Goal: Information Seeking & Learning: Check status

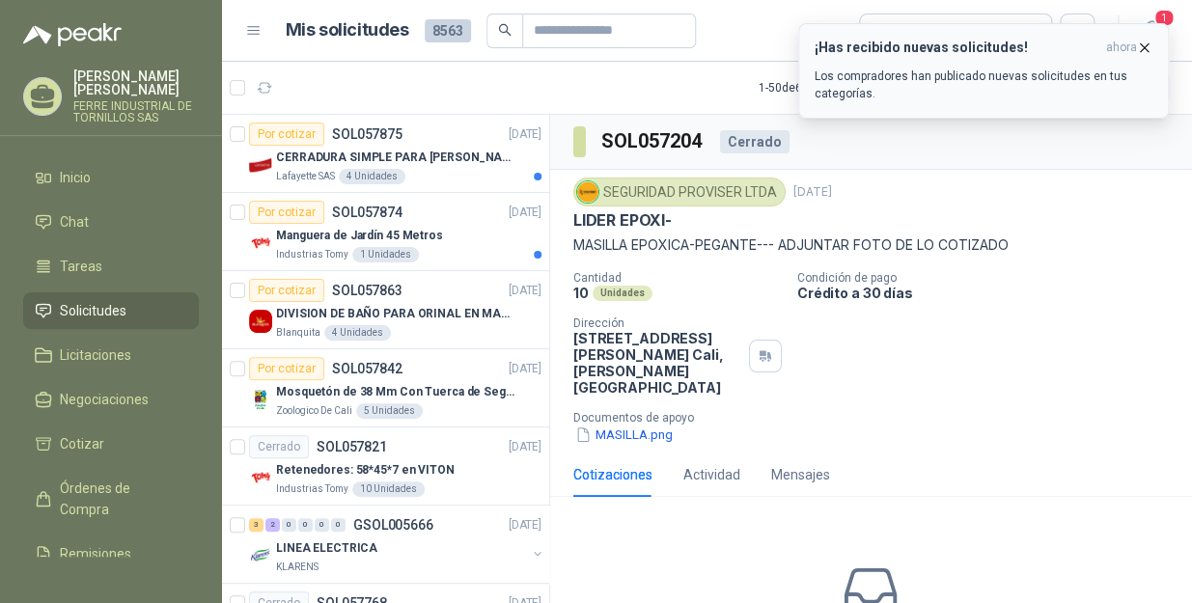
click at [1143, 43] on icon "button" at bounding box center [1144, 48] width 16 height 16
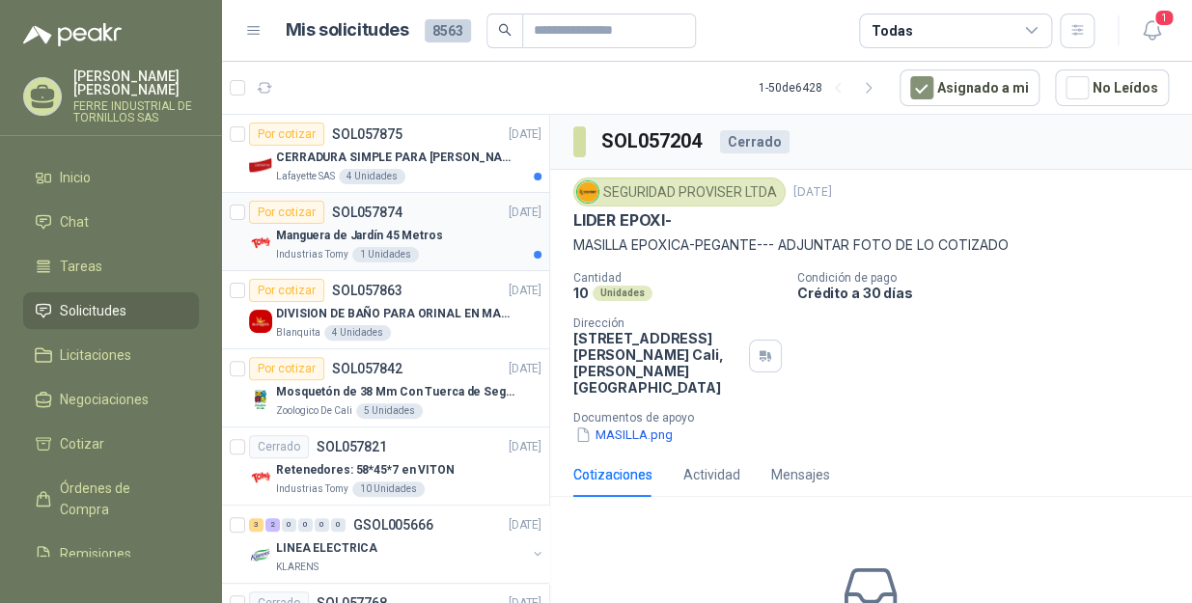
click at [451, 245] on div "Manguera de Jardín 45 Metros" at bounding box center [408, 235] width 265 height 23
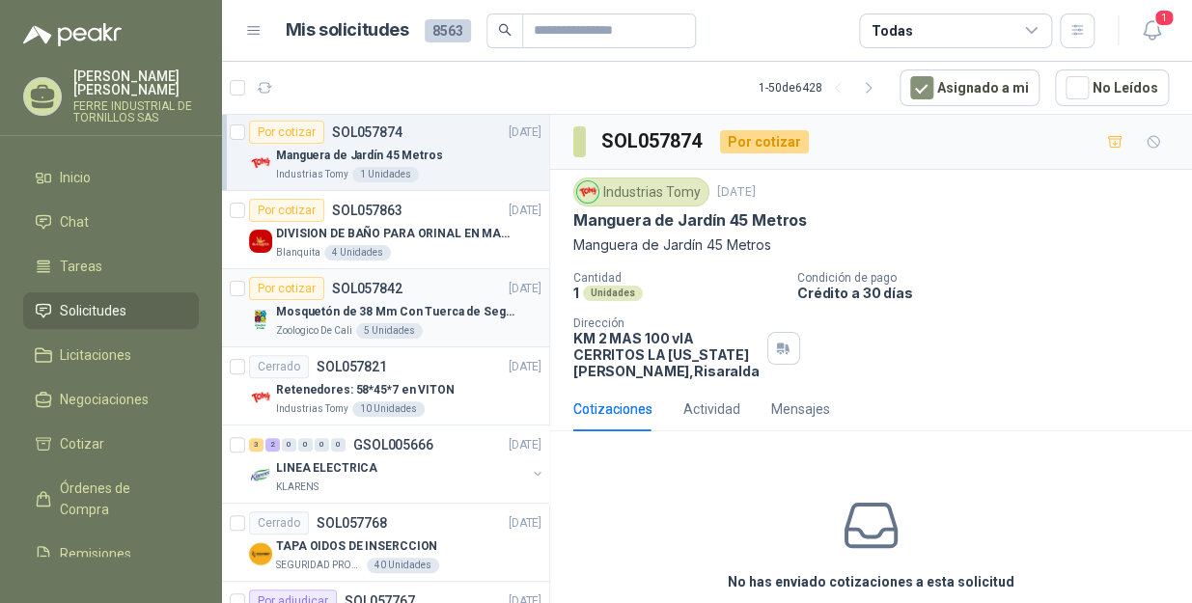
scroll to position [87, 0]
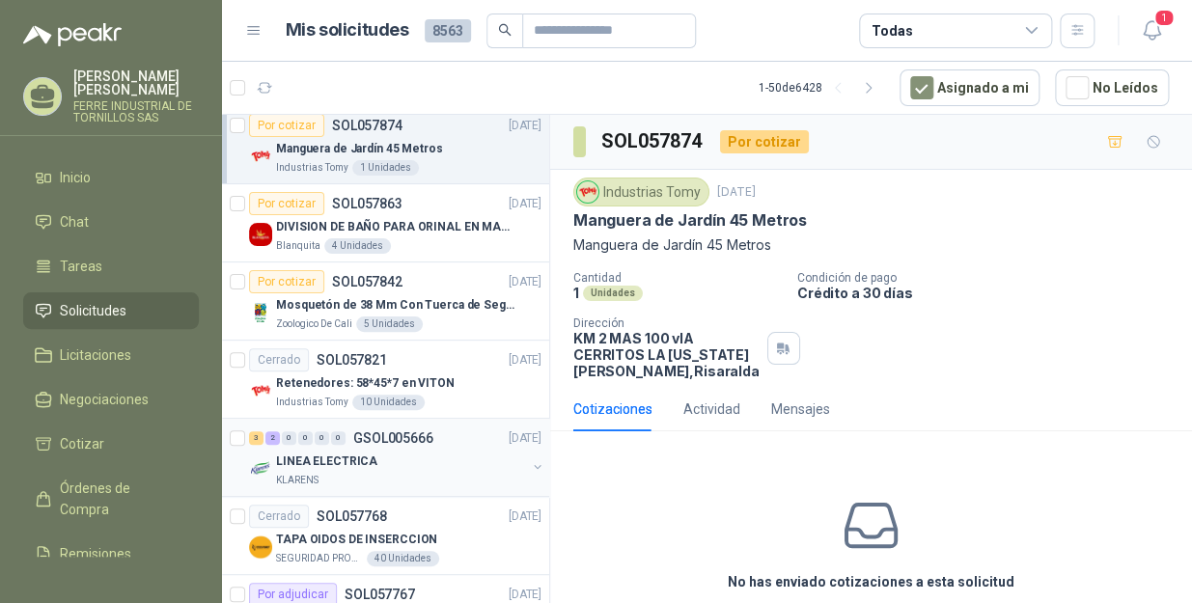
click at [348, 460] on p "LINEA ELECTRICA" at bounding box center [326, 462] width 101 height 18
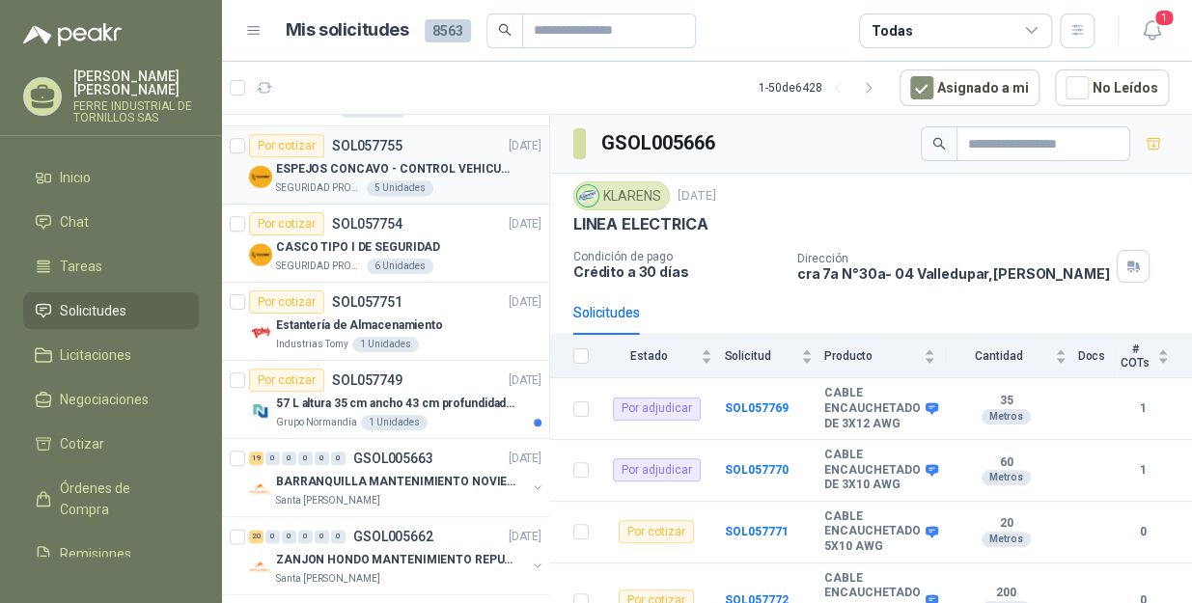
scroll to position [702, 0]
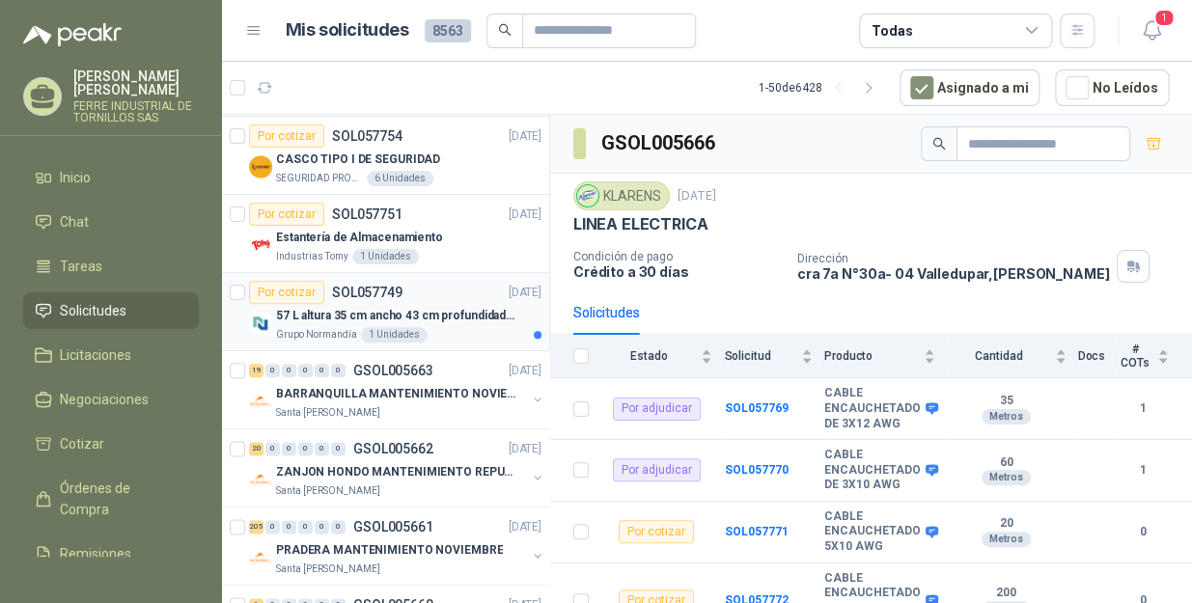
click at [317, 344] on article "Por cotizar SOL057749 [DATE] 57 L altura 35 cm ancho 43 cm profundidad 39 cm Gr…" at bounding box center [385, 312] width 327 height 78
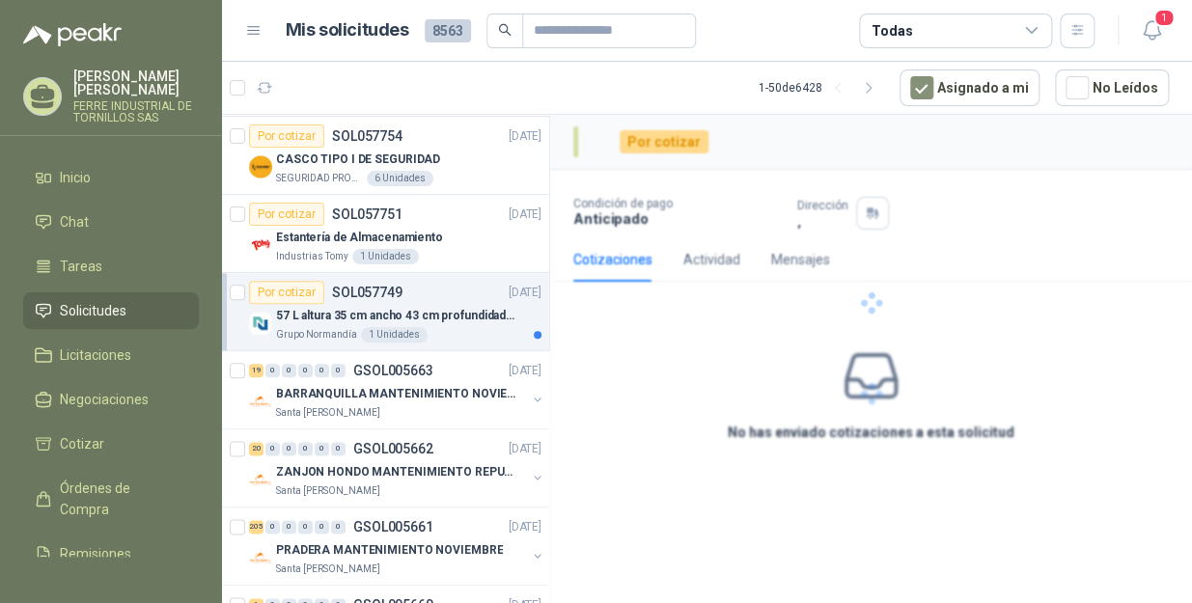
click at [318, 327] on p "Grupo Normandía" at bounding box center [316, 334] width 81 height 15
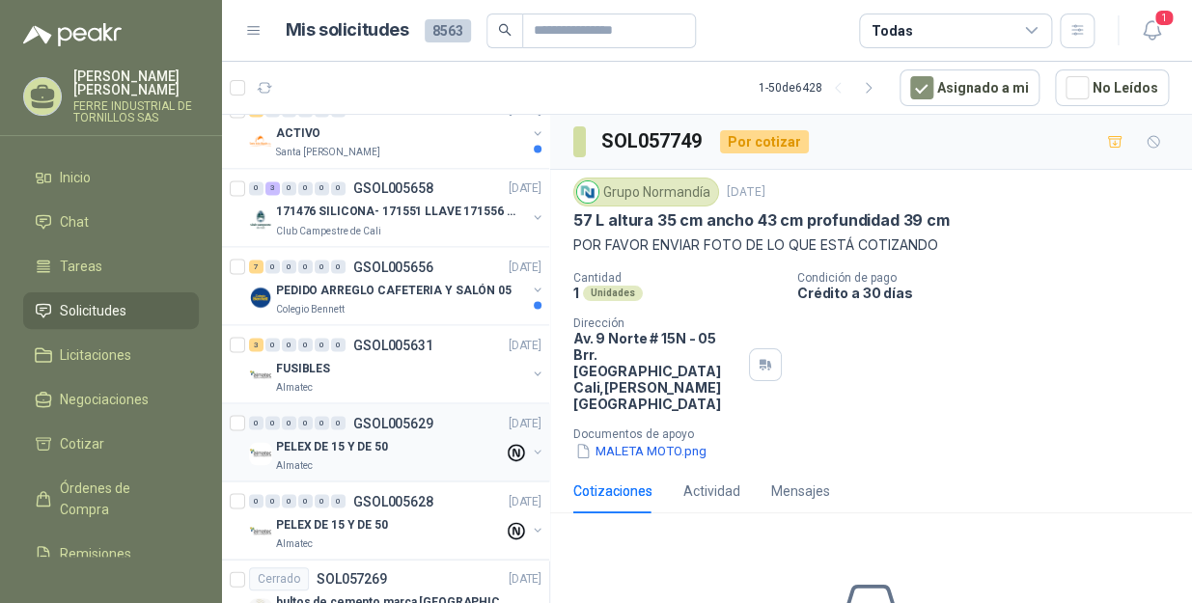
scroll to position [1228, 0]
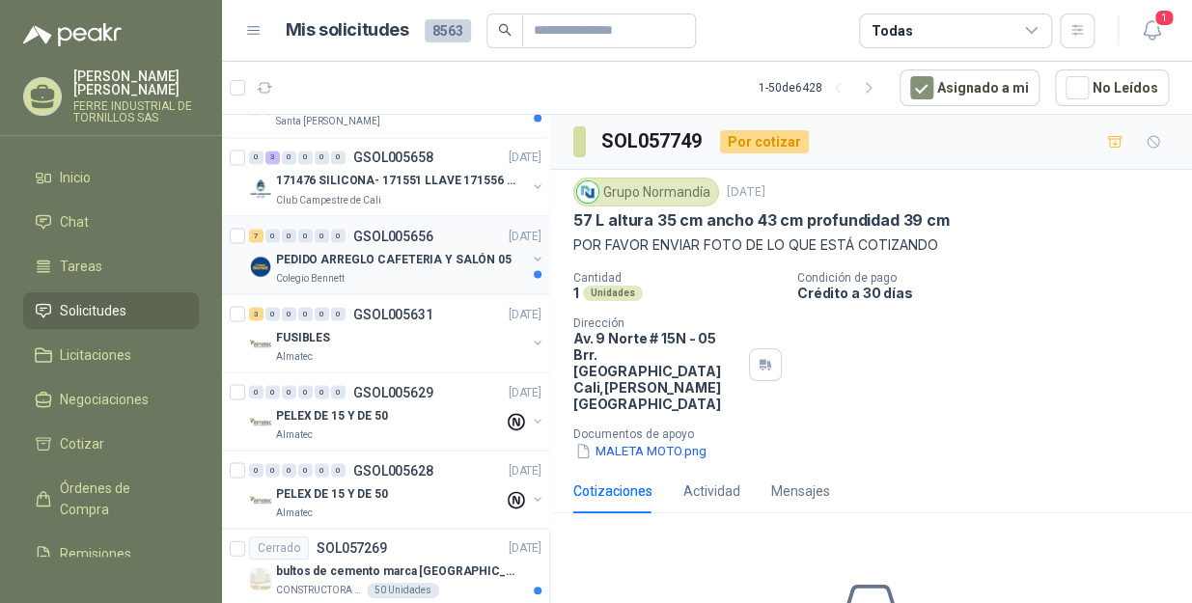
click at [376, 255] on p "PEDIDO ARREGLO CAFETERIA Y SALÓN 05" at bounding box center [393, 259] width 235 height 18
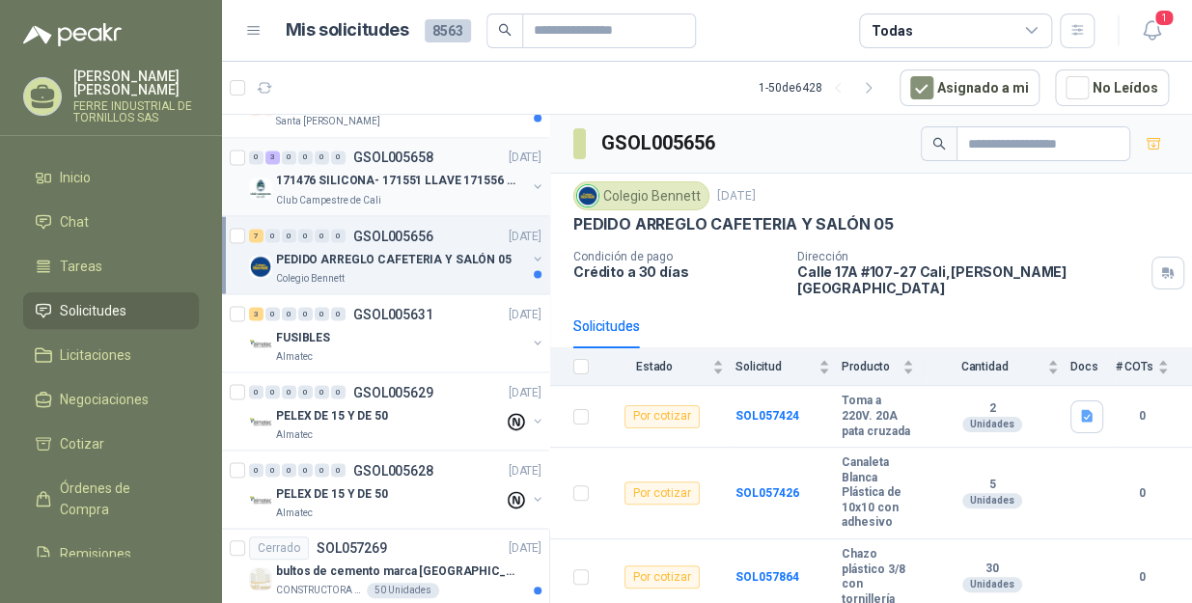
click at [435, 172] on p "171476 SILICONA- 171551 LLAVE 171556 CHAZO" at bounding box center [396, 181] width 240 height 18
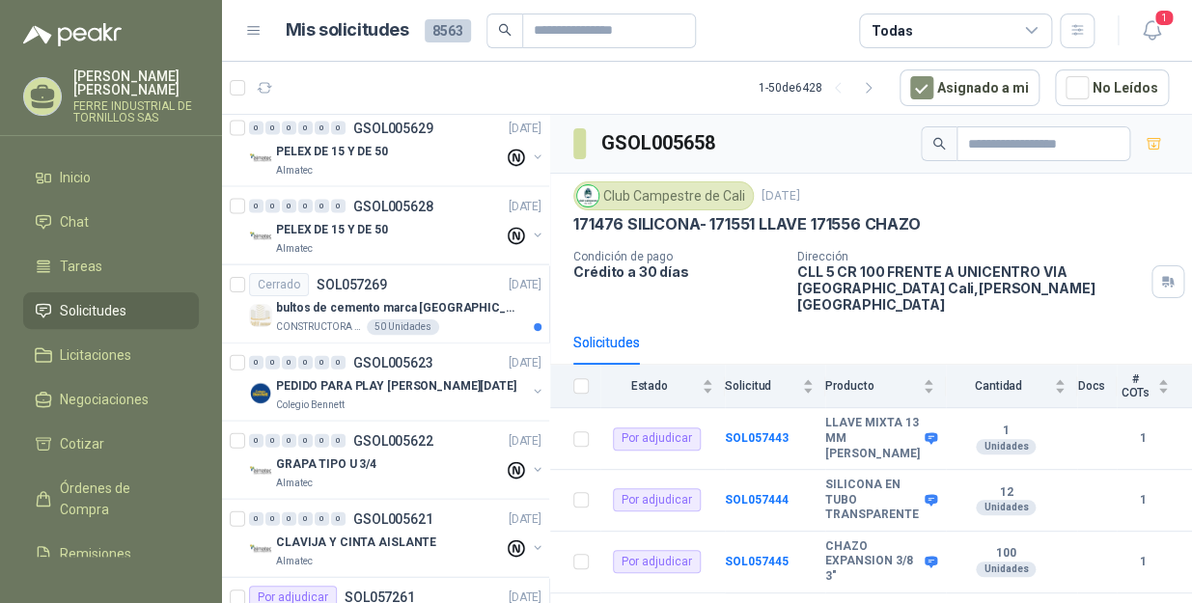
scroll to position [1579, 0]
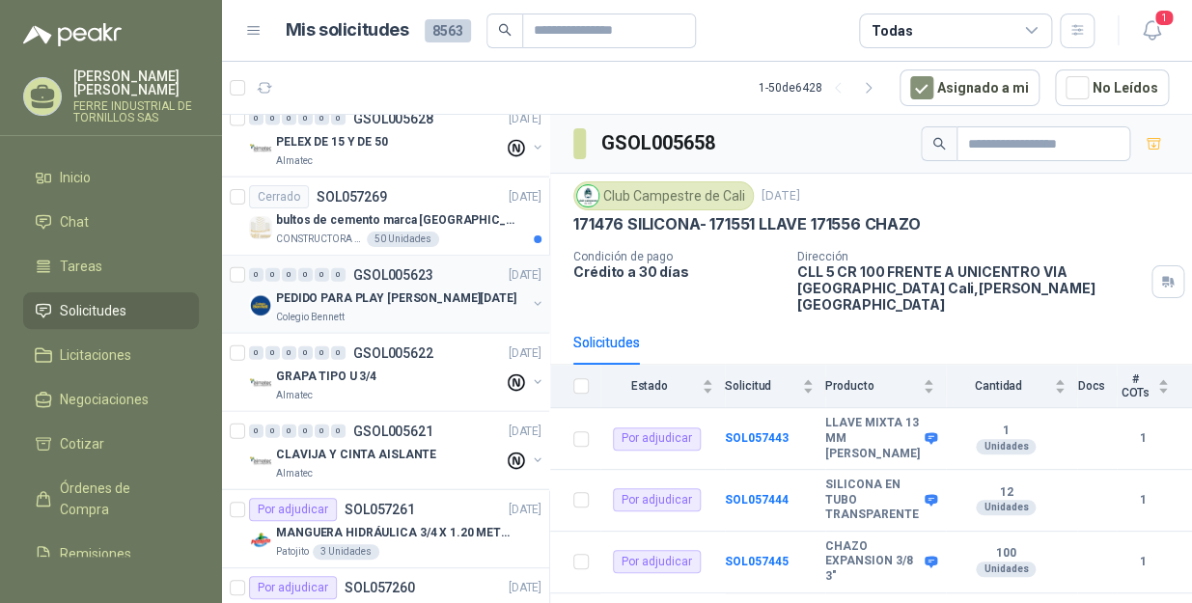
click at [373, 310] on div "Colegio Bennett" at bounding box center [401, 317] width 250 height 15
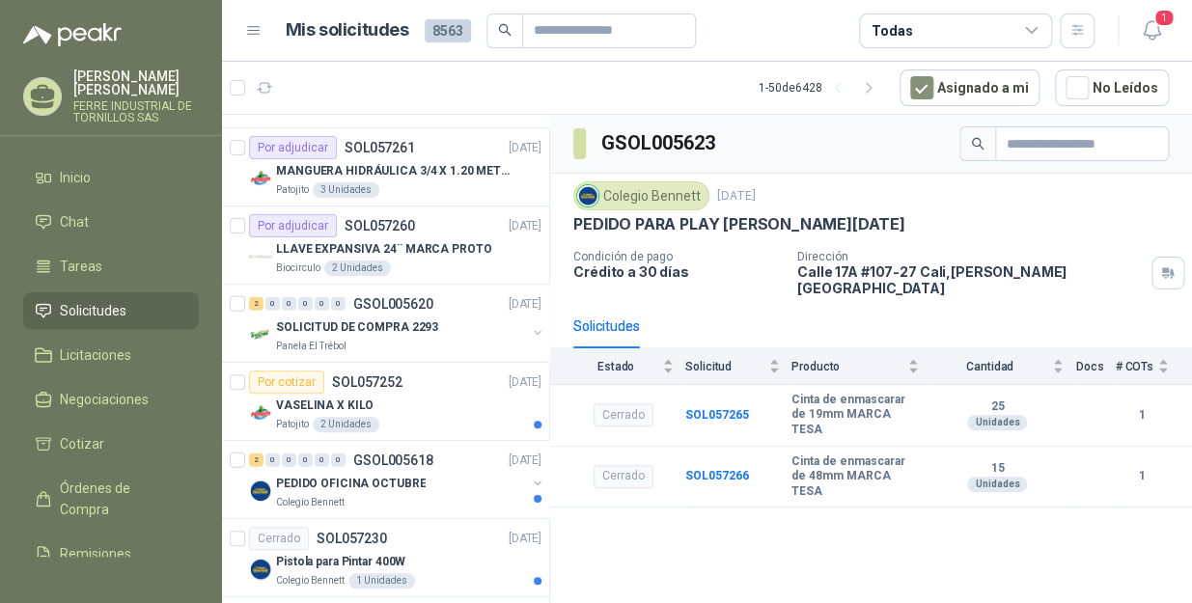
scroll to position [2017, 0]
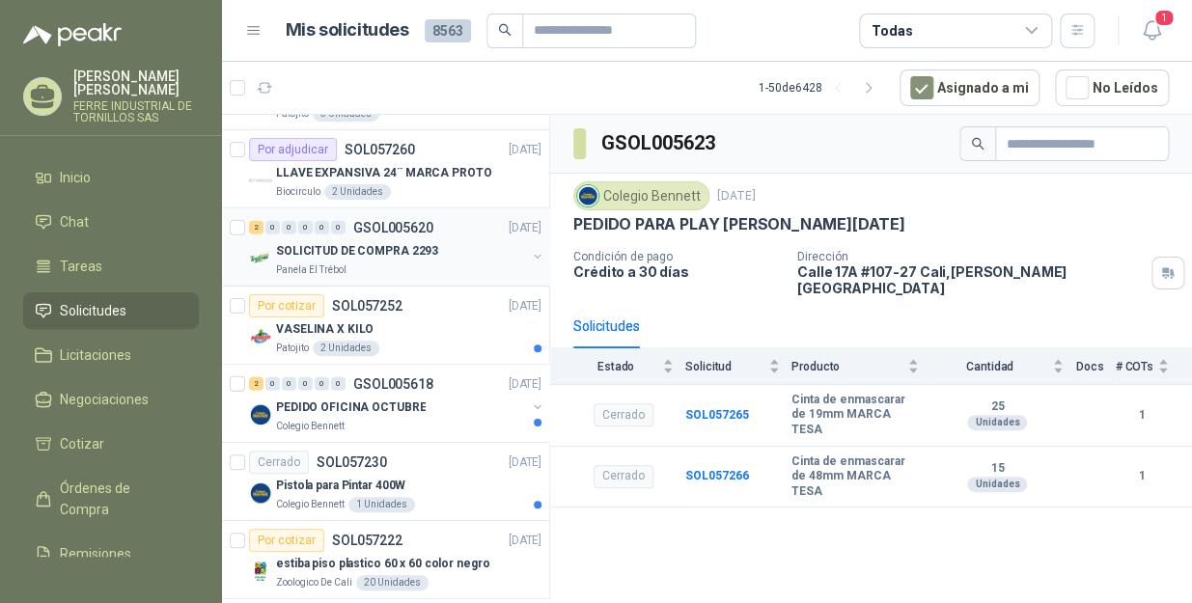
click at [376, 263] on div "Panela El Trébol" at bounding box center [401, 270] width 250 height 15
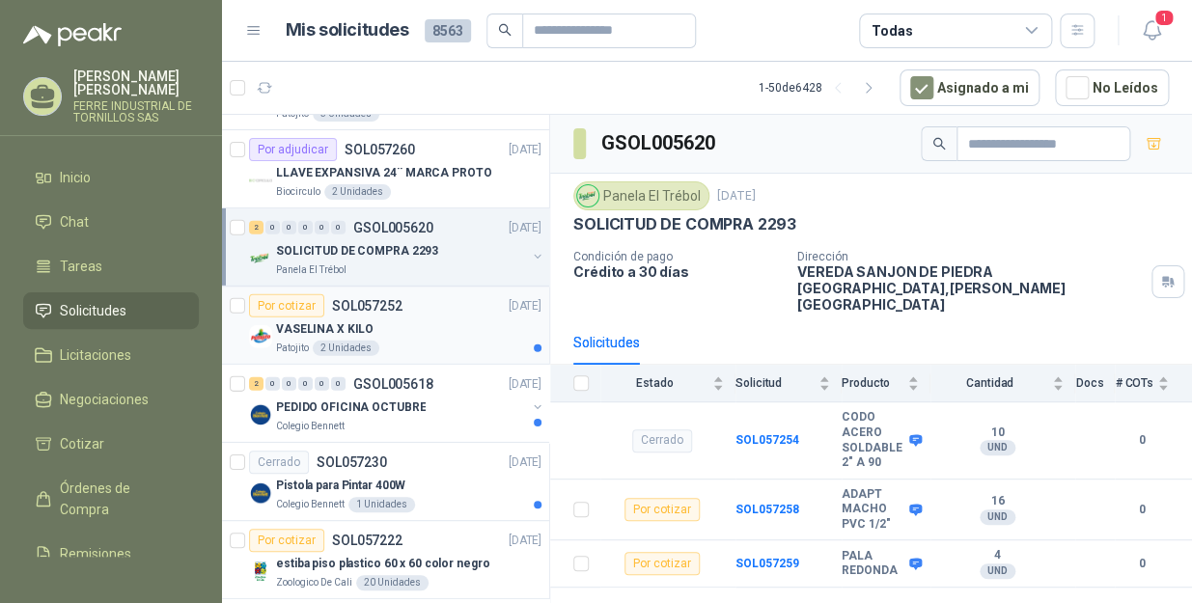
click at [403, 334] on div "VASELINA X KILO" at bounding box center [408, 329] width 265 height 23
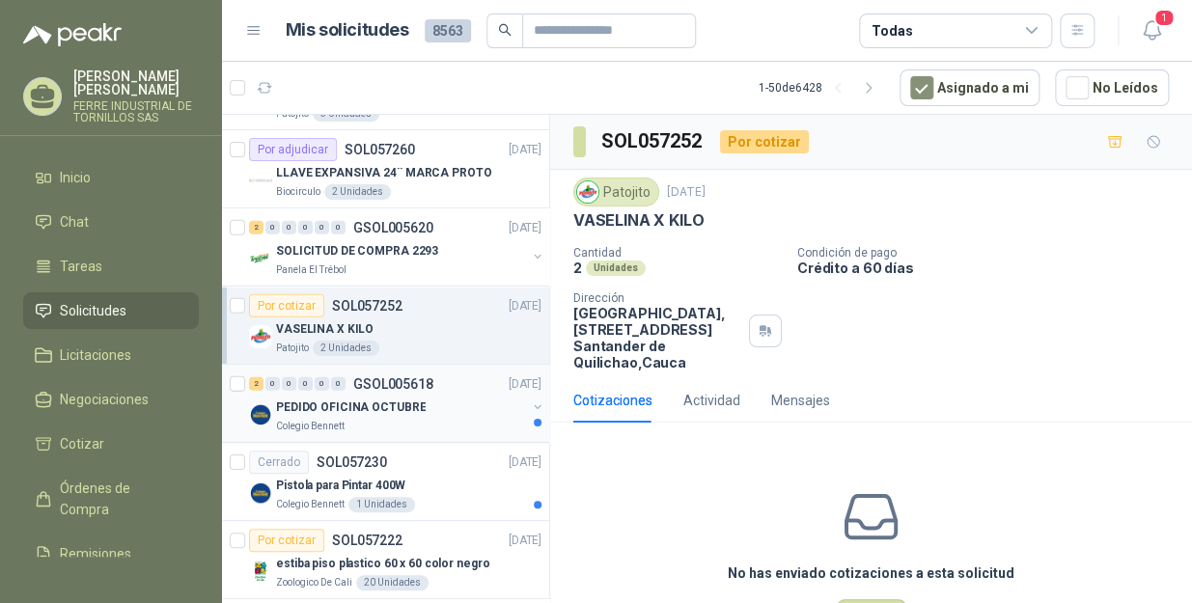
click at [400, 403] on p "PEDIDO OFICINA OCTUBRE" at bounding box center [351, 408] width 150 height 18
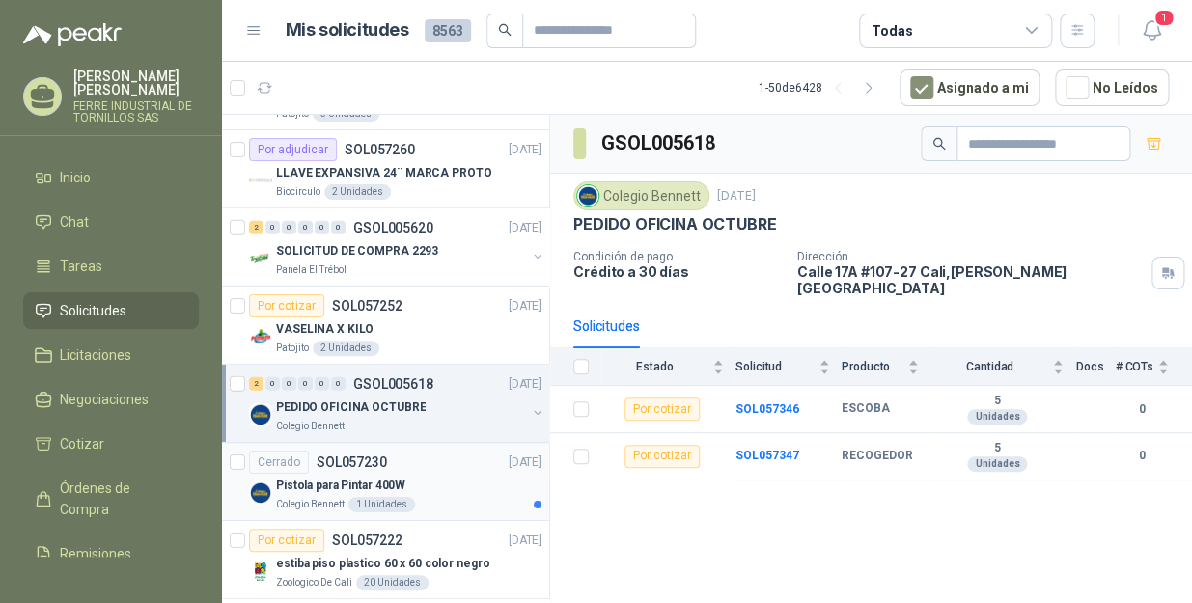
click at [403, 464] on div "Cerrado SOL057230 [DATE]" at bounding box center [395, 462] width 292 height 23
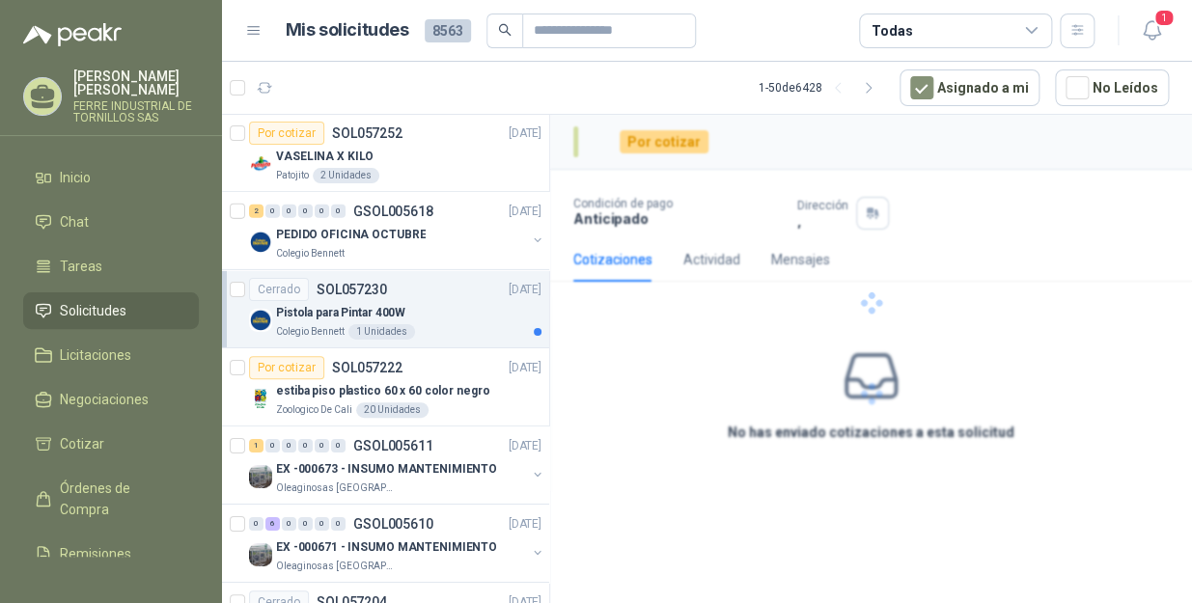
scroll to position [2193, 0]
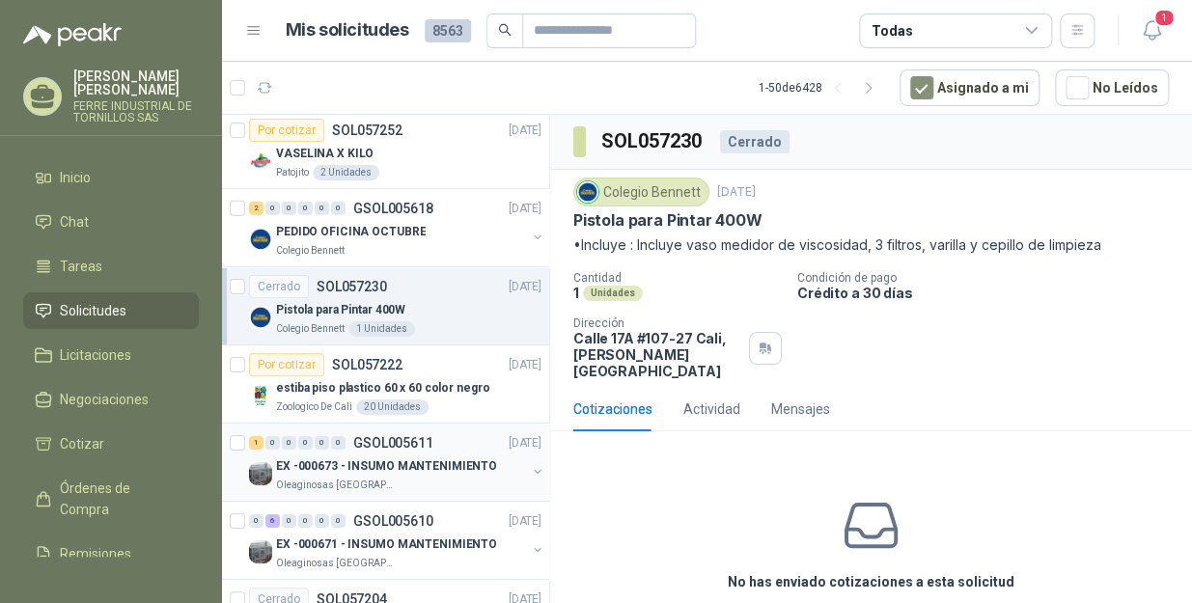
click at [429, 468] on p "EX -000673 - INSUMO MANTENIMIENTO" at bounding box center [386, 466] width 221 height 18
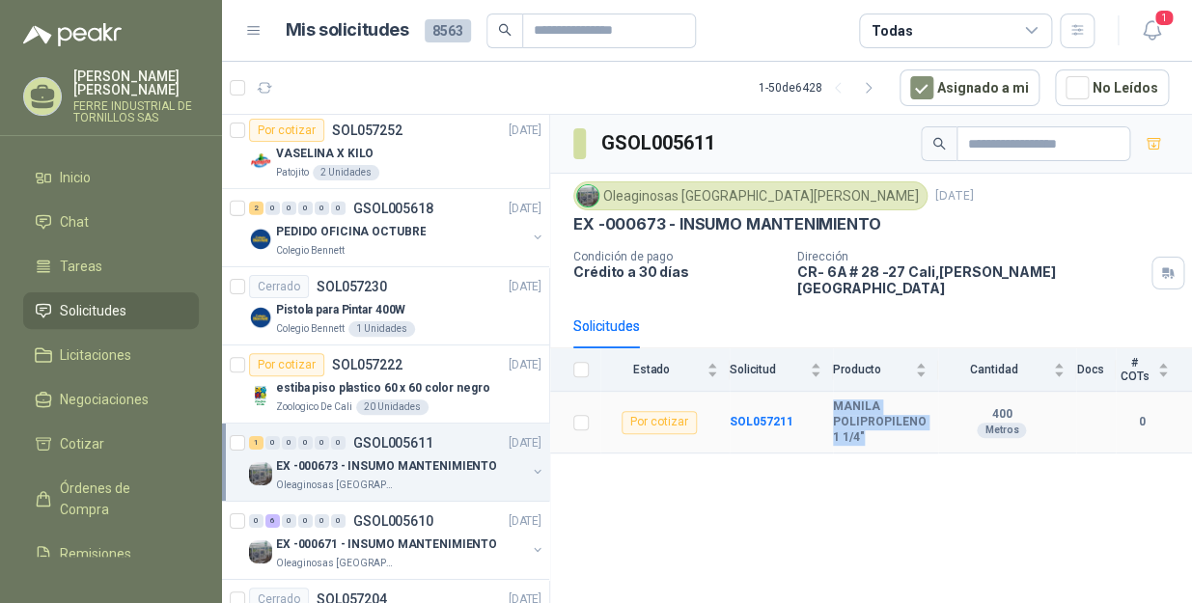
drag, startPoint x: 878, startPoint y: 424, endPoint x: 825, endPoint y: 384, distance: 66.2
click at [825, 392] on tr "Por cotizar SOL057211 MANILA POLIPROPILENO 1 1/4" 400 Metros 0" at bounding box center [871, 423] width 642 height 62
copy tr "MANILA POLIPROPILENO 1 1/4""
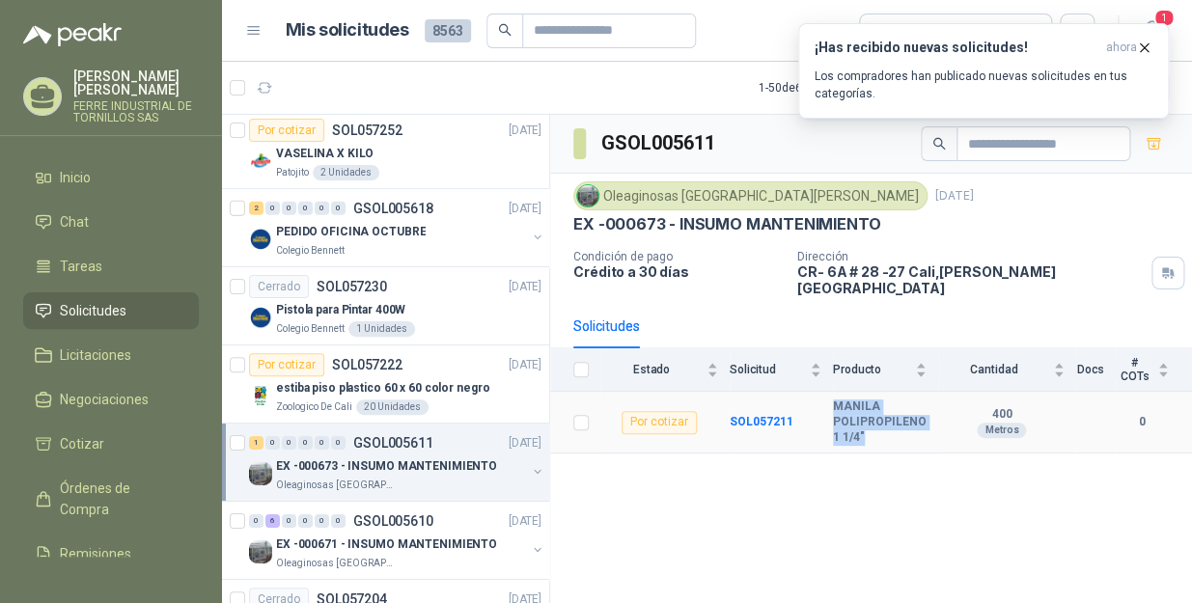
copy tr "MANILA POLIPROPILENO 1 1/4""
click at [1148, 42] on icon "button" at bounding box center [1144, 48] width 16 height 16
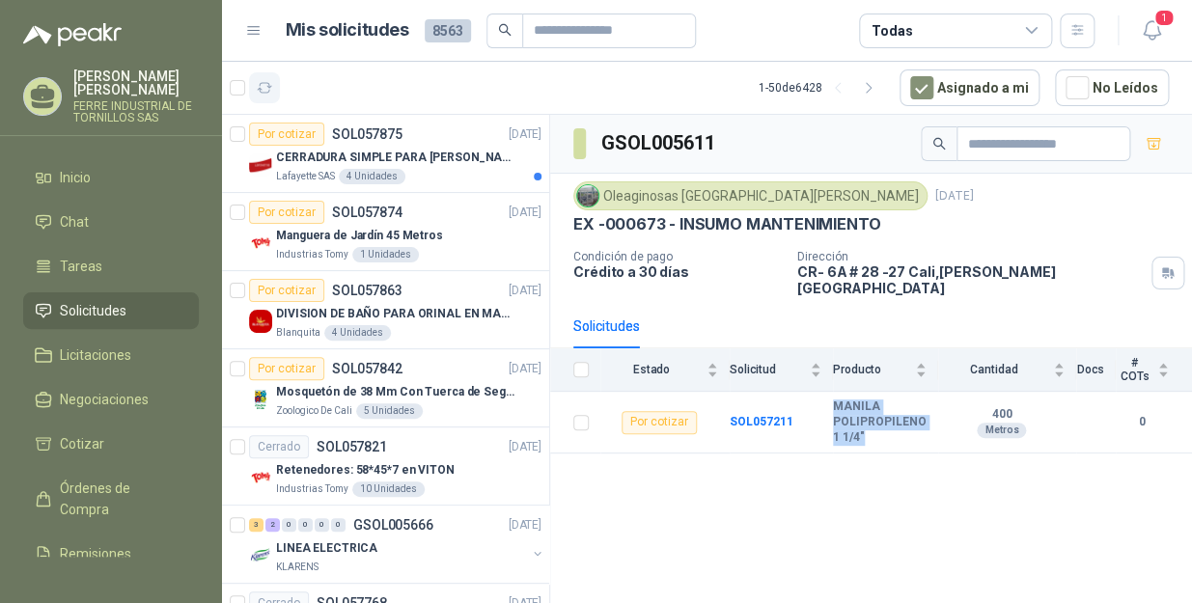
click at [268, 89] on icon "button" at bounding box center [265, 88] width 16 height 16
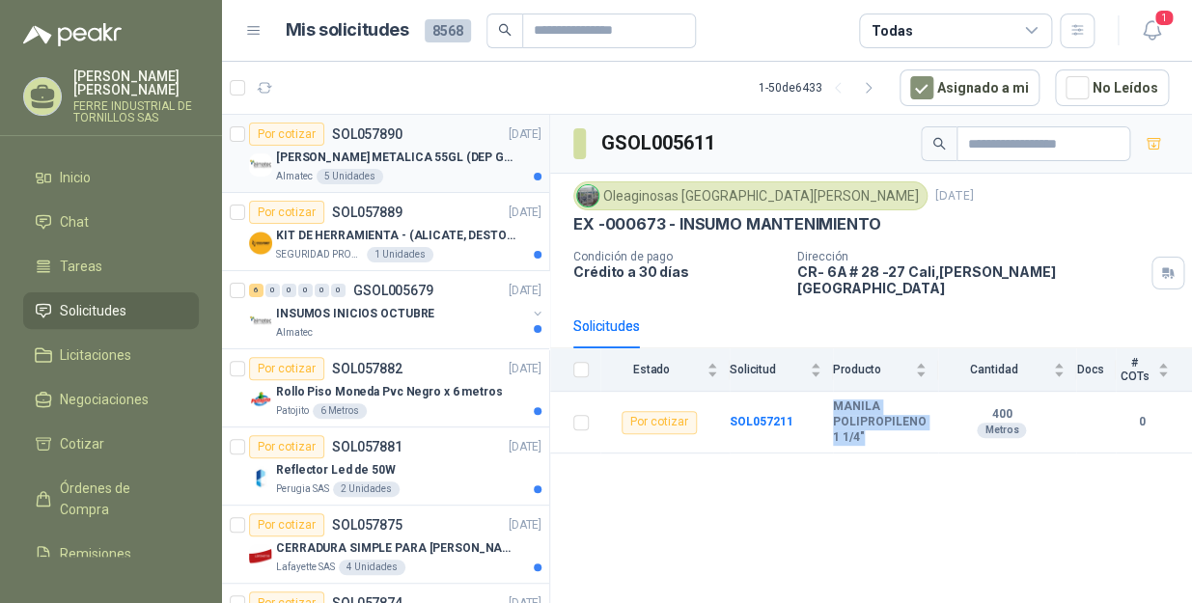
click at [397, 167] on div "[PERSON_NAME] METALICA 55GL (DEP GRANALLA) CON TAPA" at bounding box center [408, 157] width 265 height 23
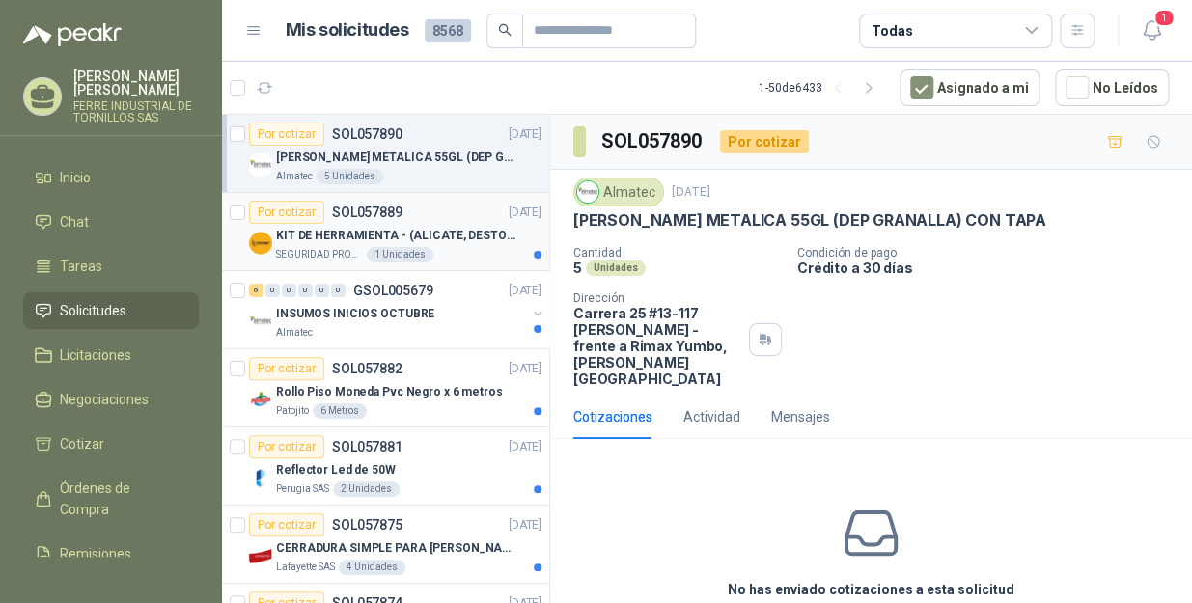
click at [334, 239] on p "KIT DE HERRAMIENTA - (ALICATE, DESTORNILLADOR,LLAVE DE EXPANSION, CRUCETA,LLAVE…" at bounding box center [396, 236] width 240 height 18
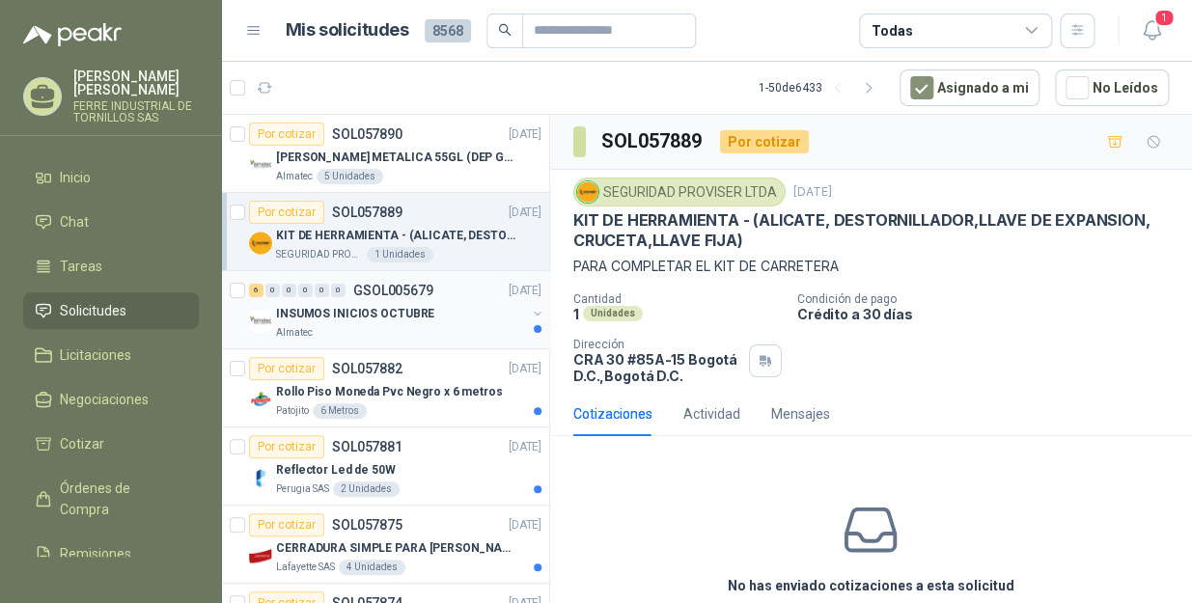
click at [306, 309] on p "INSUMOS INICIOS OCTUBRE" at bounding box center [355, 314] width 158 height 18
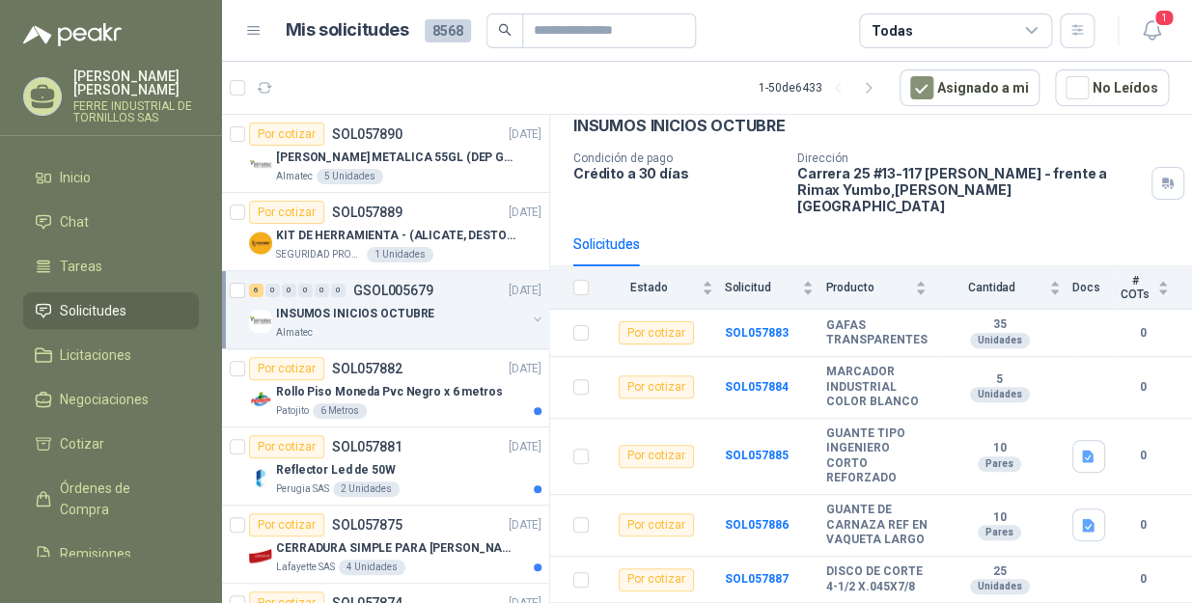
scroll to position [124, 0]
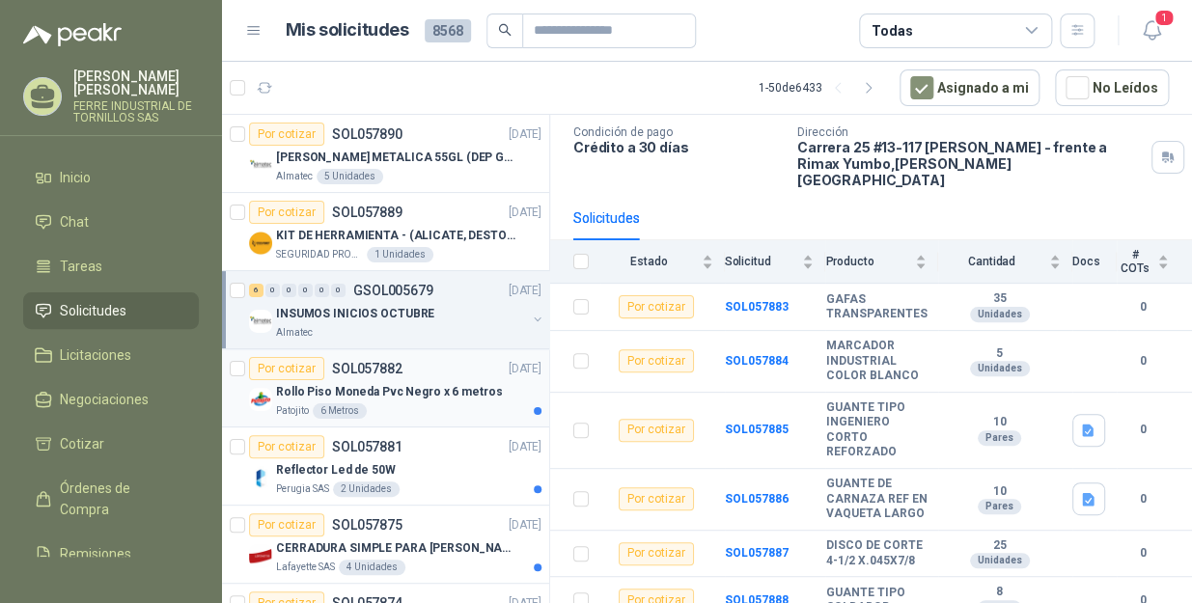
click at [265, 395] on img at bounding box center [260, 399] width 23 height 23
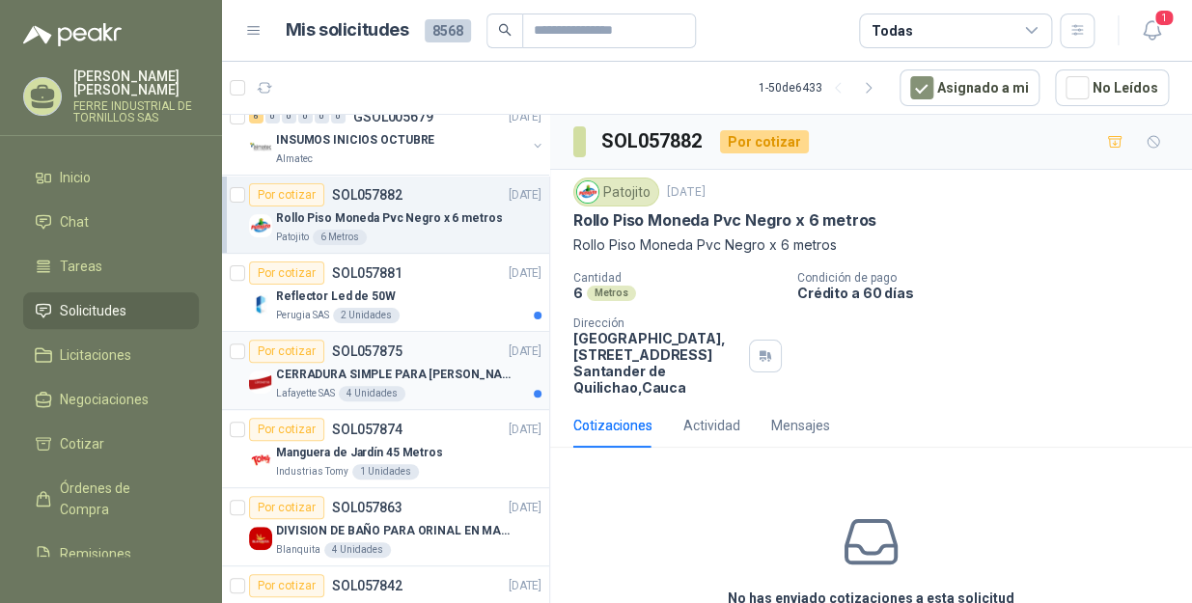
scroll to position [175, 0]
